Goal: Communication & Community: Answer question/provide support

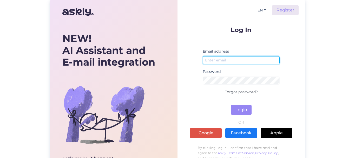
click at [216, 59] on input "email" at bounding box center [241, 60] width 77 height 8
type input "[EMAIL_ADDRESS][DOMAIN_NAME]"
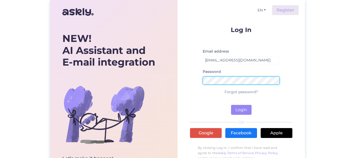
click at [231, 105] on button "Login" at bounding box center [241, 110] width 21 height 10
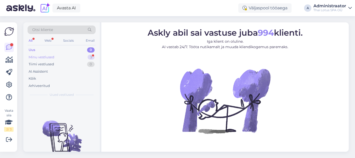
click at [41, 57] on div "Minu vestlused" at bounding box center [42, 57] width 26 height 5
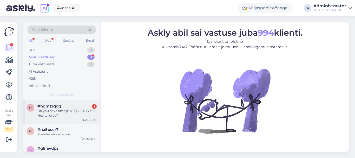
click at [63, 111] on div "Do you have time [DATE] 25.10 13.30? Healty lotus?" at bounding box center [66, 112] width 59 height 9
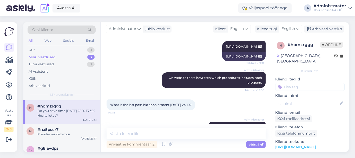
scroll to position [197, 0]
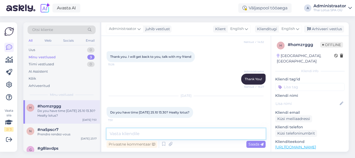
click at [157, 132] on textarea at bounding box center [186, 133] width 159 height 11
click at [167, 131] on textarea at bounding box center [186, 133] width 159 height 11
